Goal: Task Accomplishment & Management: Manage account settings

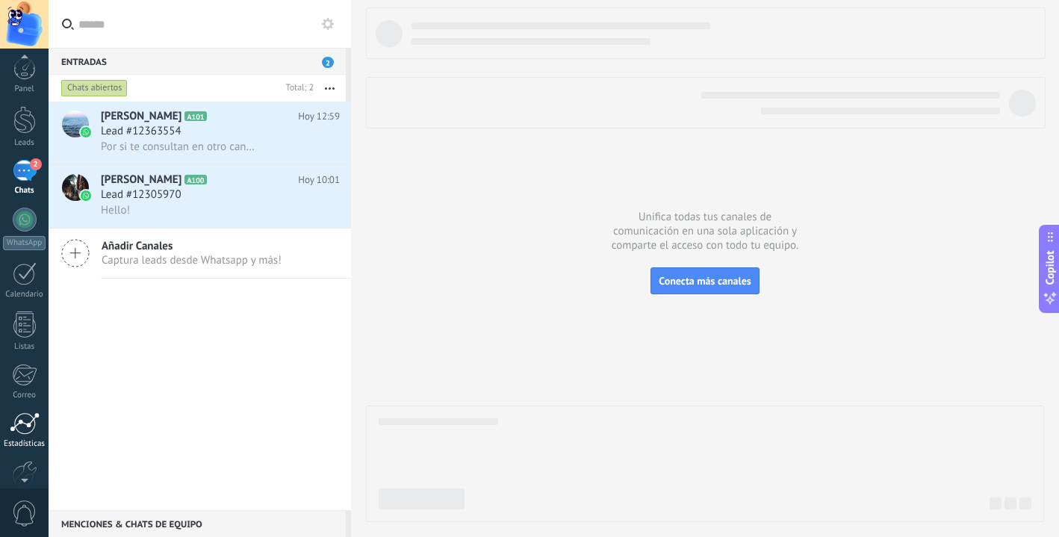
scroll to position [84, 0]
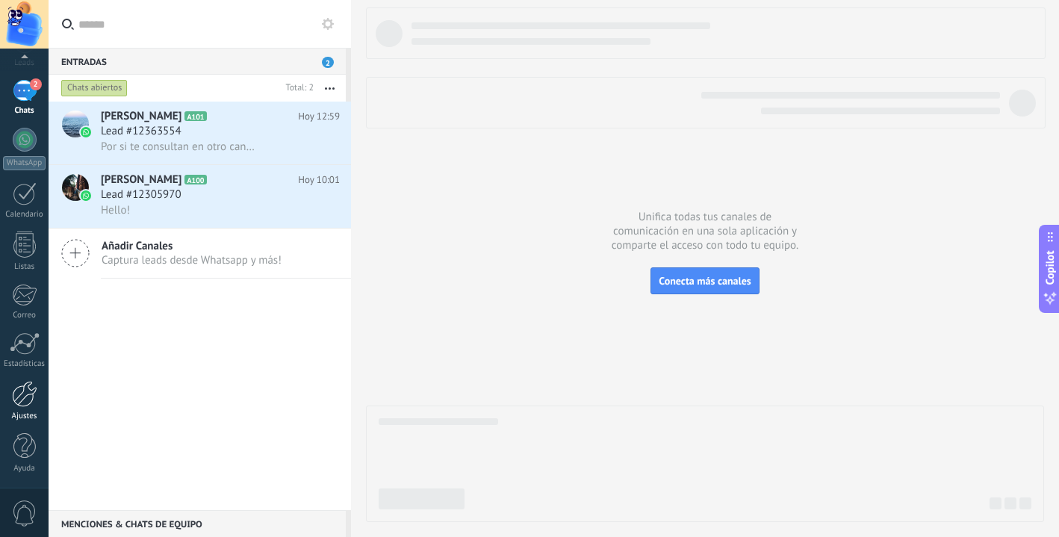
click at [25, 402] on div at bounding box center [24, 394] width 25 height 26
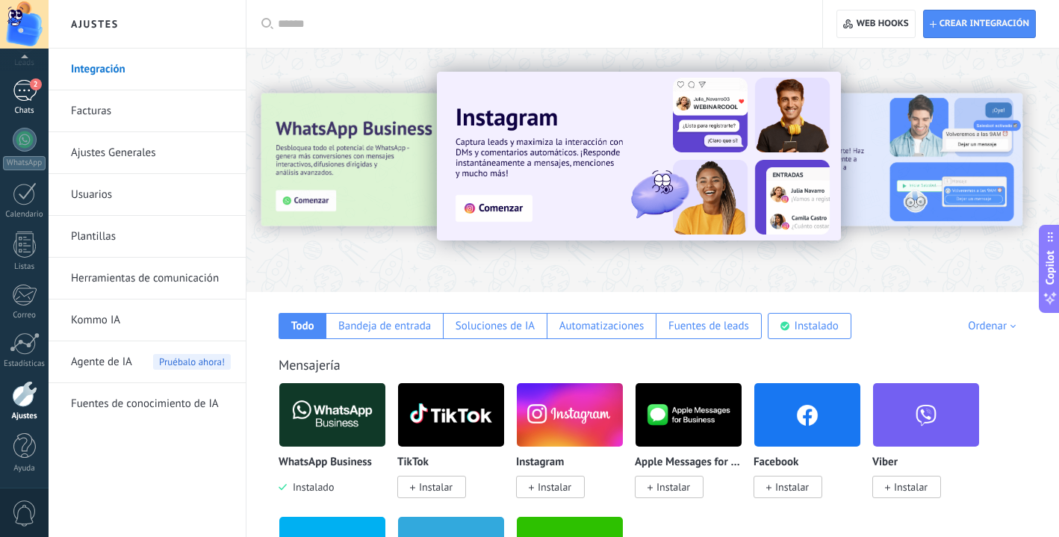
click at [13, 84] on div "2" at bounding box center [25, 91] width 24 height 22
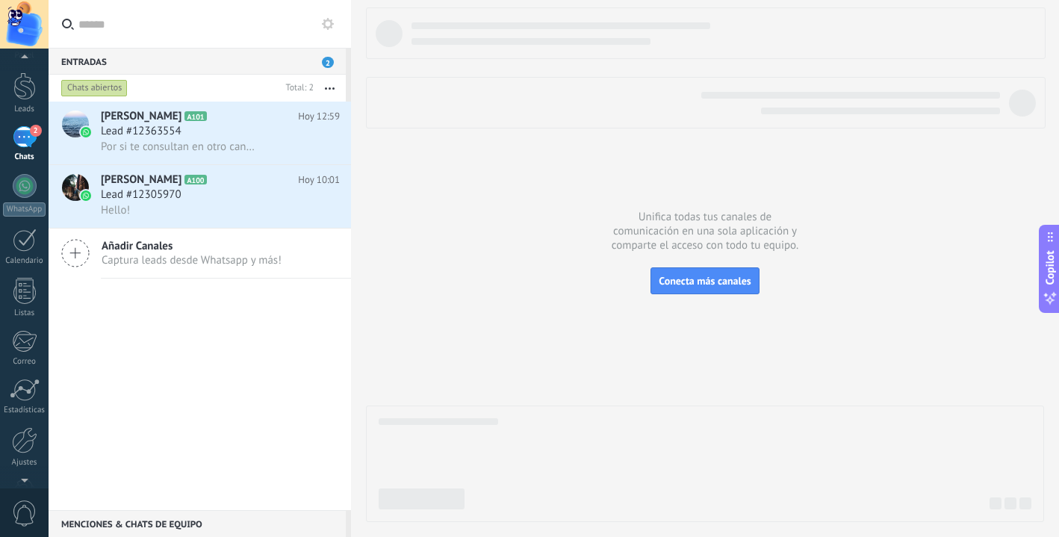
scroll to position [51, 0]
click at [25, 435] on div at bounding box center [24, 428] width 25 height 26
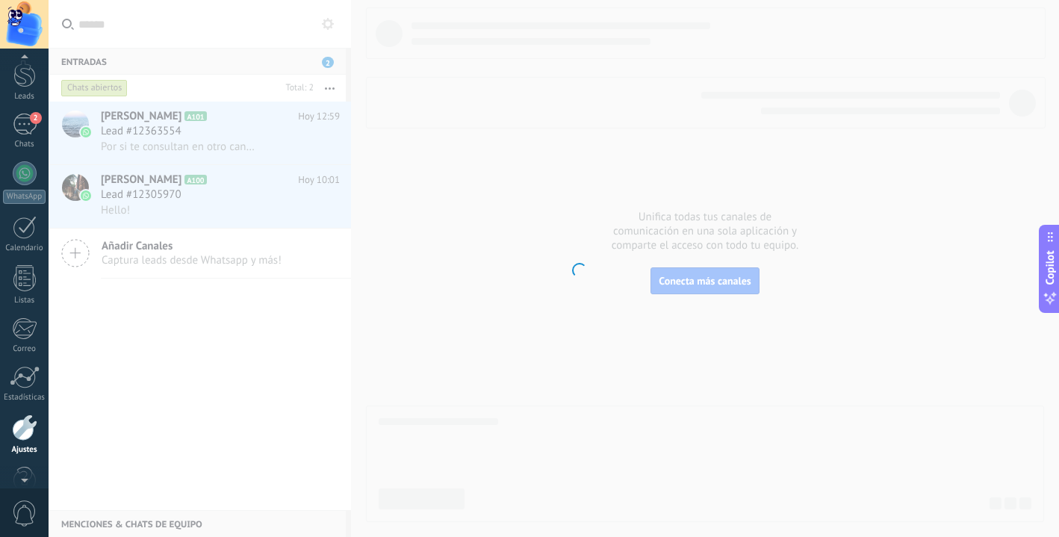
click at [25, 435] on div at bounding box center [24, 428] width 25 height 26
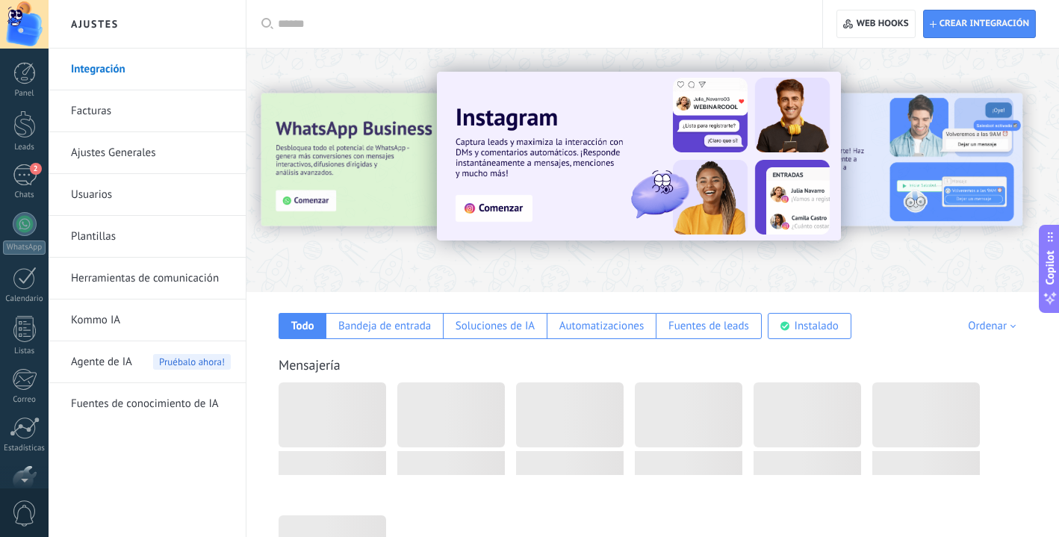
click at [25, 28] on div at bounding box center [24, 24] width 49 height 49
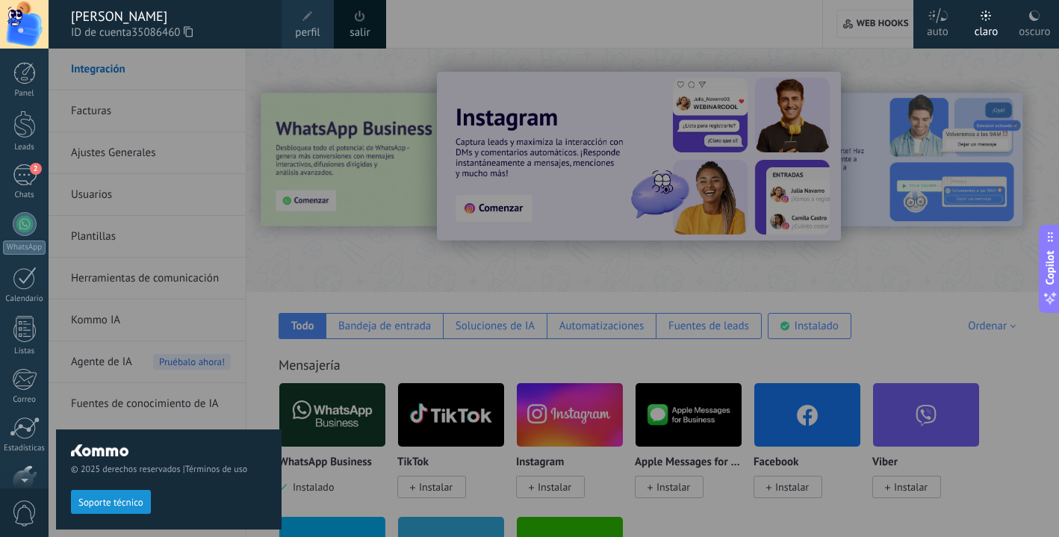
click at [316, 19] on link "perfil" at bounding box center [308, 24] width 52 height 49
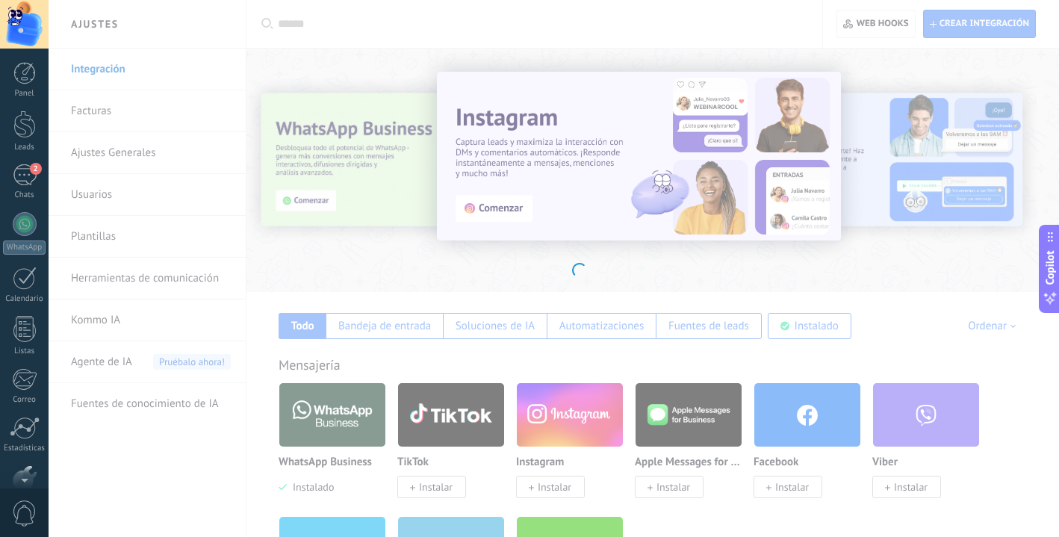
scroll to position [84, 0]
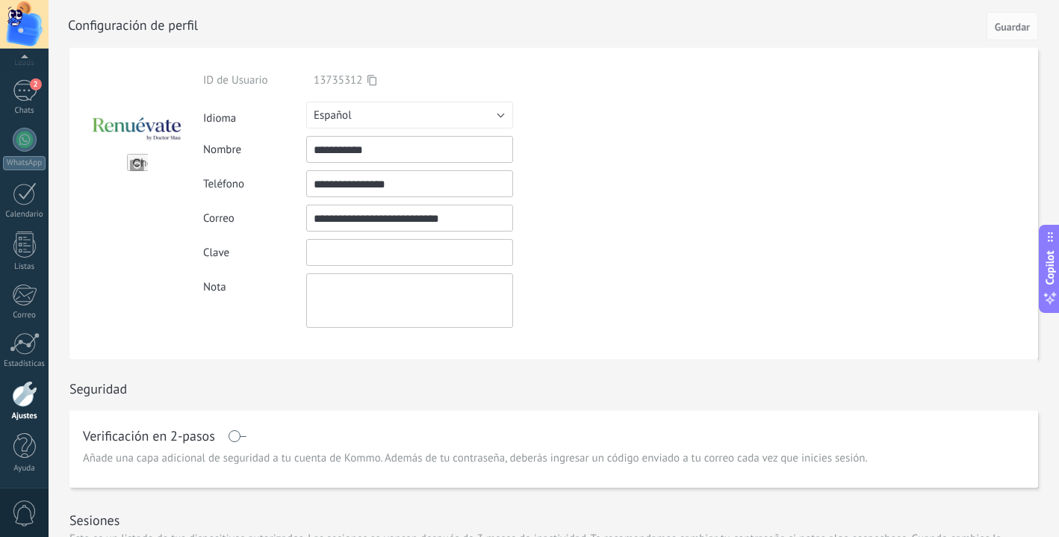
click at [336, 254] on input "textbox" at bounding box center [409, 252] width 207 height 27
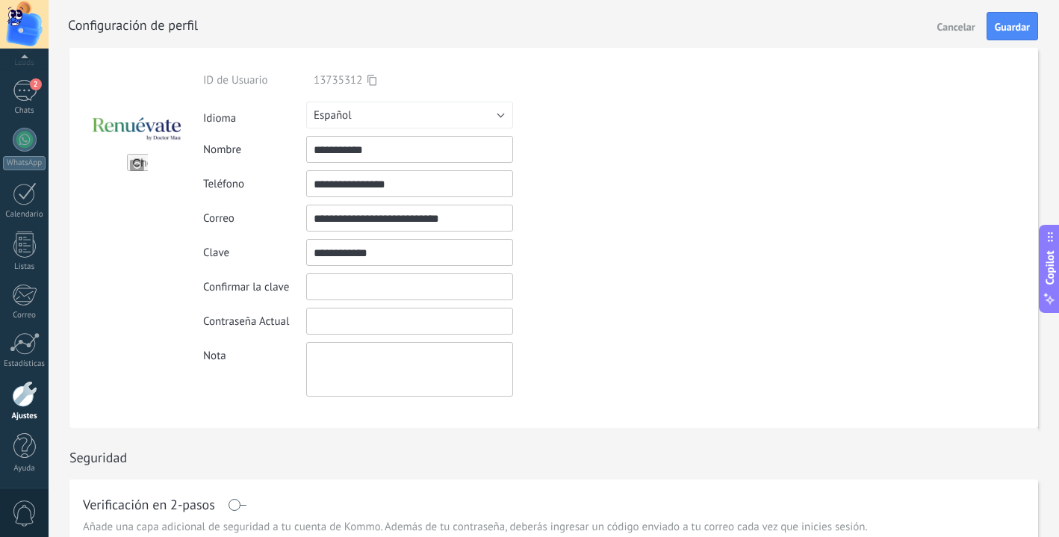
type input "**********"
click at [328, 287] on input "textbox" at bounding box center [409, 286] width 207 height 27
type input "**********"
click at [335, 319] on input "textbox" at bounding box center [409, 321] width 207 height 27
type input "*********"
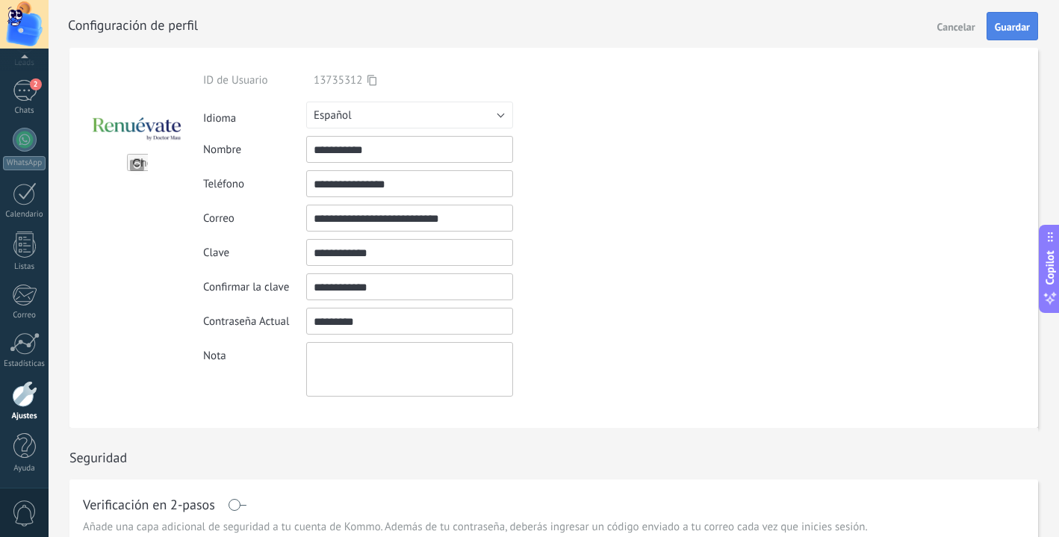
click at [1009, 25] on span "Guardar" at bounding box center [1012, 27] width 35 height 10
click at [370, 326] on input "textbox" at bounding box center [409, 321] width 207 height 27
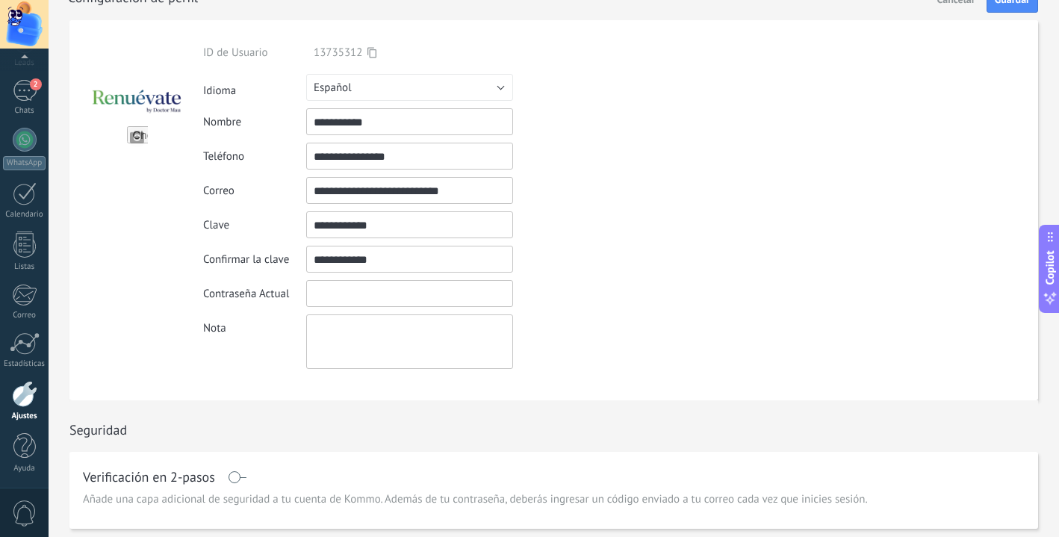
scroll to position [0, 0]
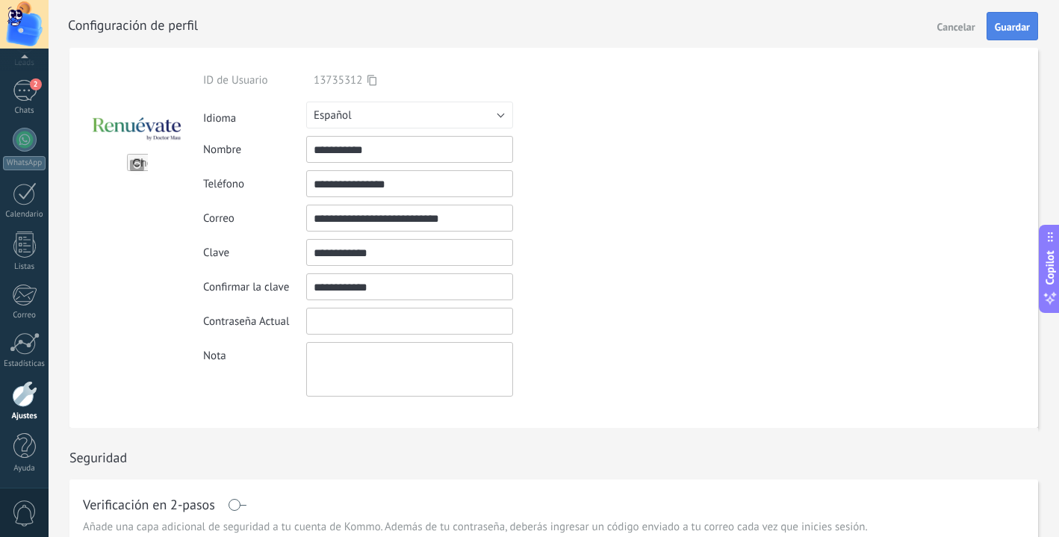
click at [1024, 23] on span "Guardar" at bounding box center [1012, 27] width 35 height 10
click at [423, 327] on input "textbox" at bounding box center [409, 321] width 207 height 27
